Goal: Find specific page/section: Find specific page/section

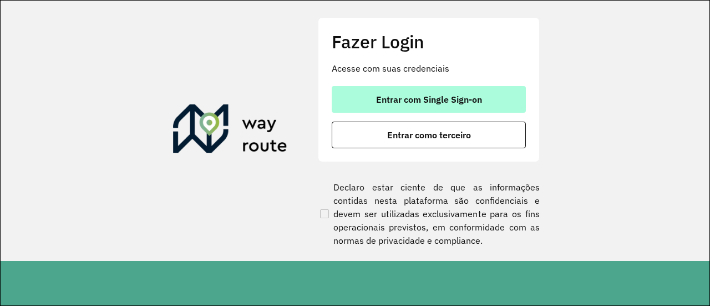
click at [452, 92] on button "Entrar com Single Sign-on" at bounding box center [429, 99] width 194 height 27
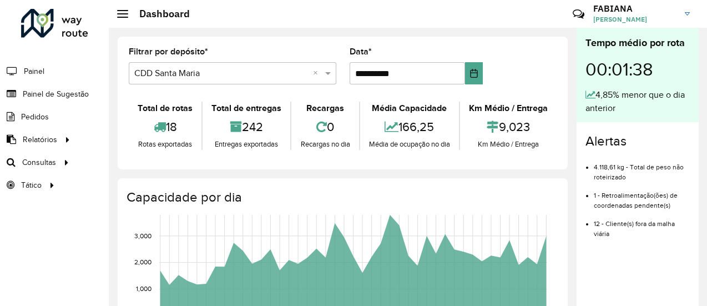
click at [688, 16] on link "[PERSON_NAME] [PERSON_NAME] WESZ RIGHES" at bounding box center [645, 13] width 105 height 29
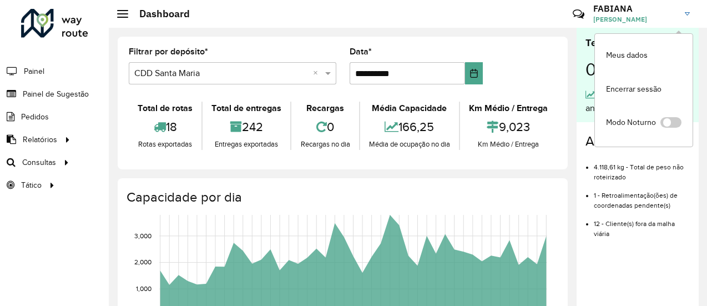
click at [123, 14] on span at bounding box center [122, 13] width 11 height 1
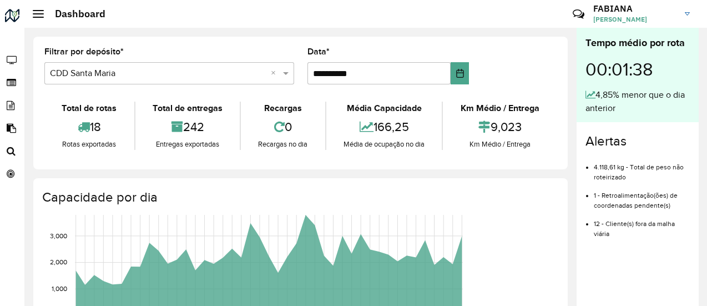
click at [41, 12] on div at bounding box center [38, 14] width 11 height 8
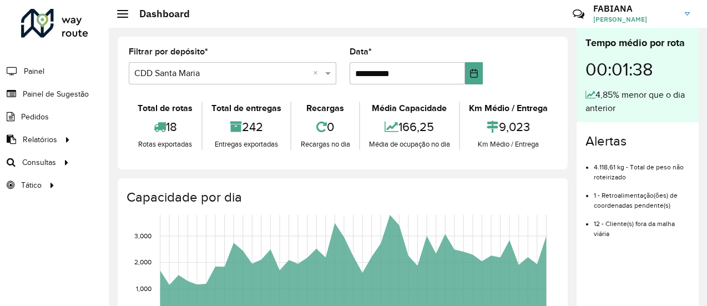
click at [172, 76] on input "text" at bounding box center [221, 73] width 174 height 13
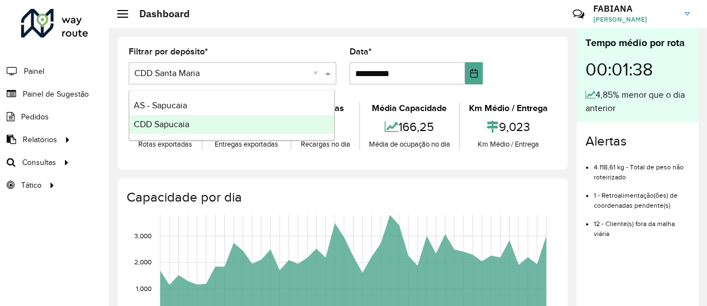
click at [201, 125] on div "CDD Sapucaia" at bounding box center [231, 124] width 205 height 19
